Goal: Task Accomplishment & Management: Manage account settings

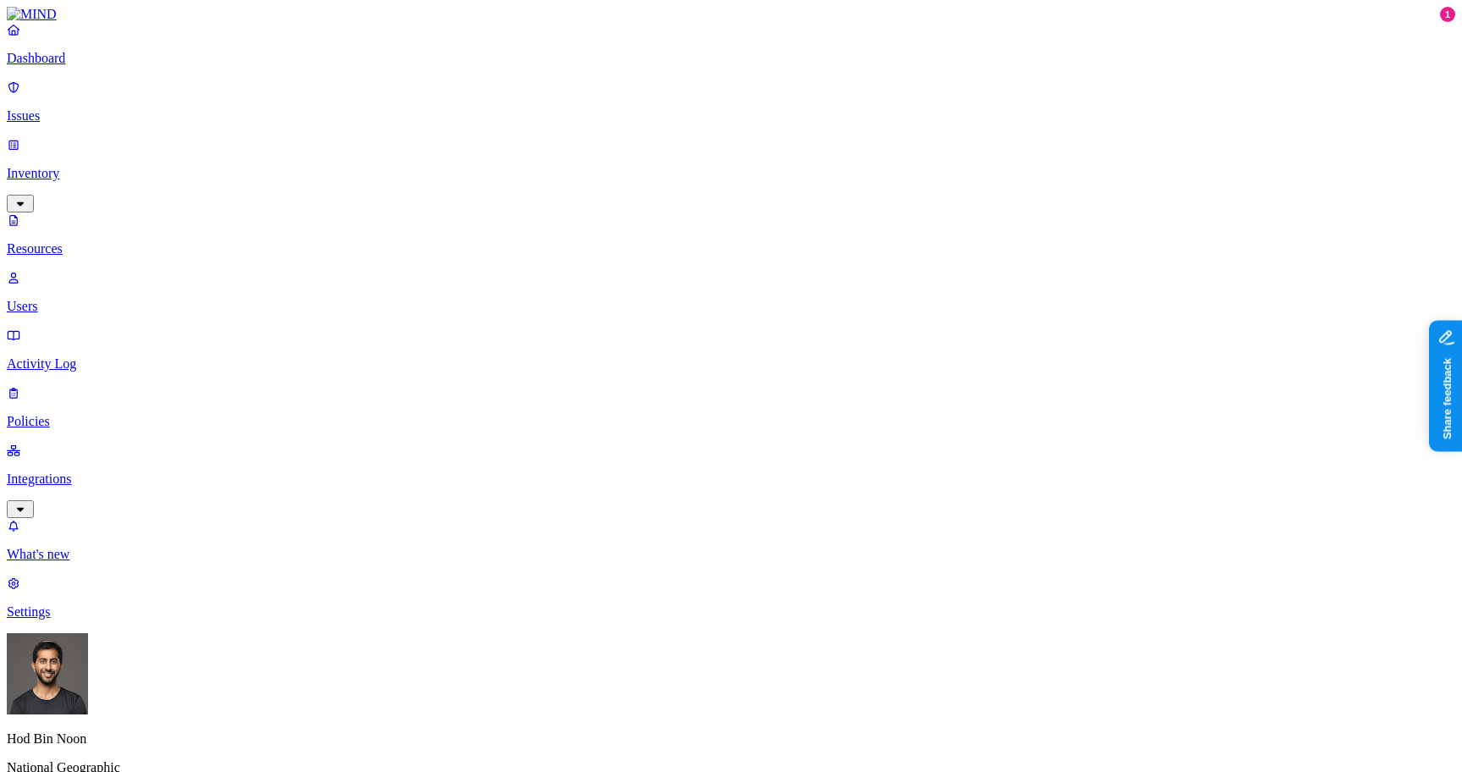
scroll to position [408, 0]
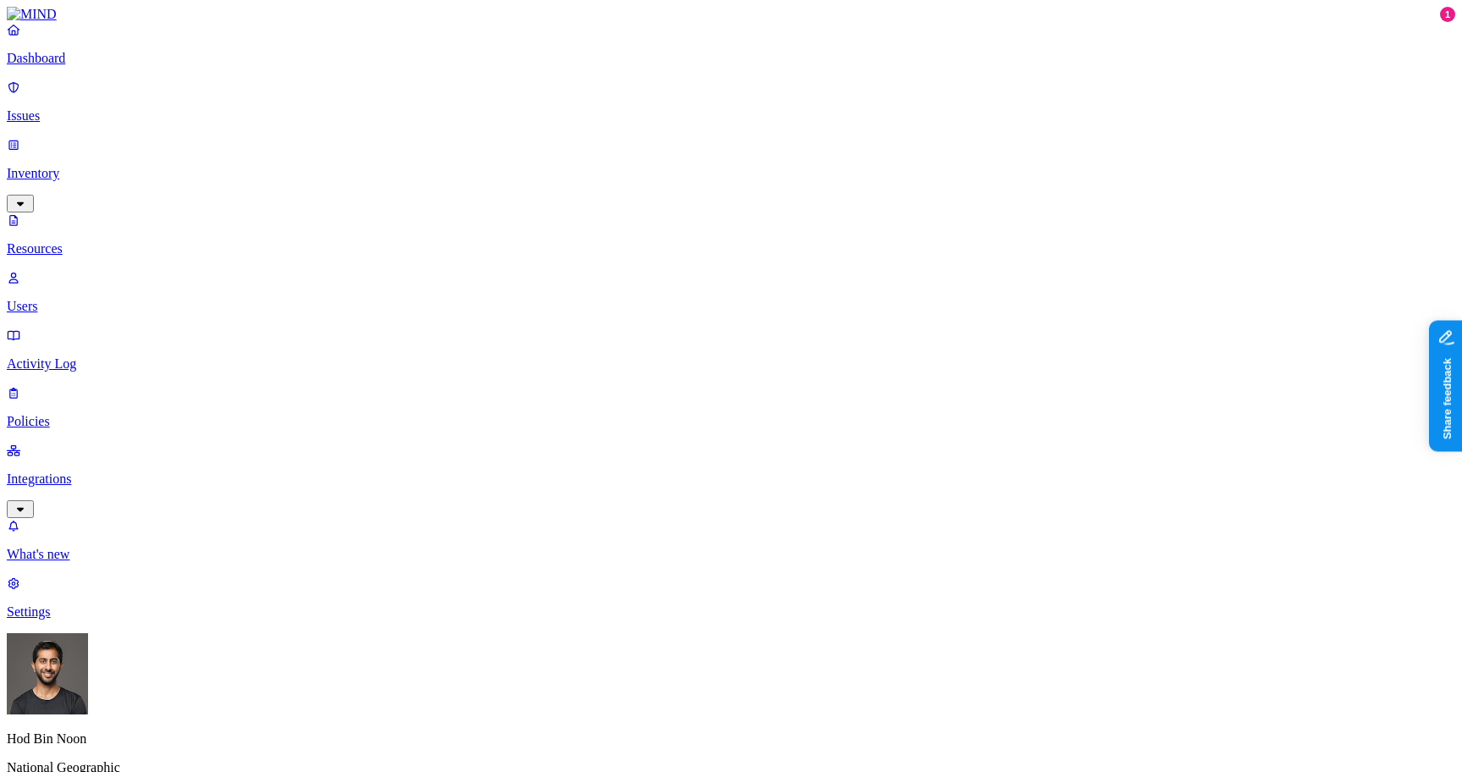
scroll to position [85, 0]
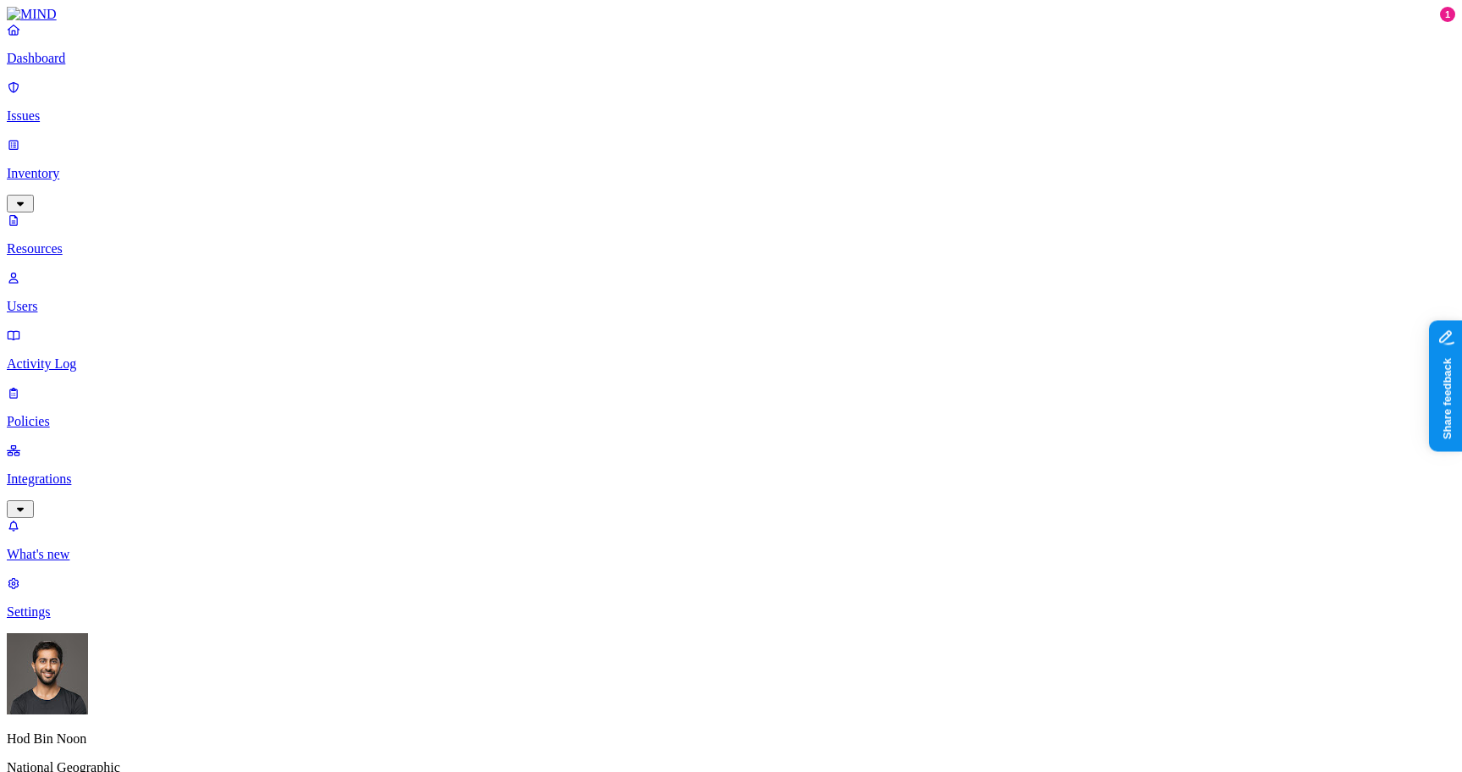
scroll to position [81, 0]
